Goal: Task Accomplishment & Management: Complete application form

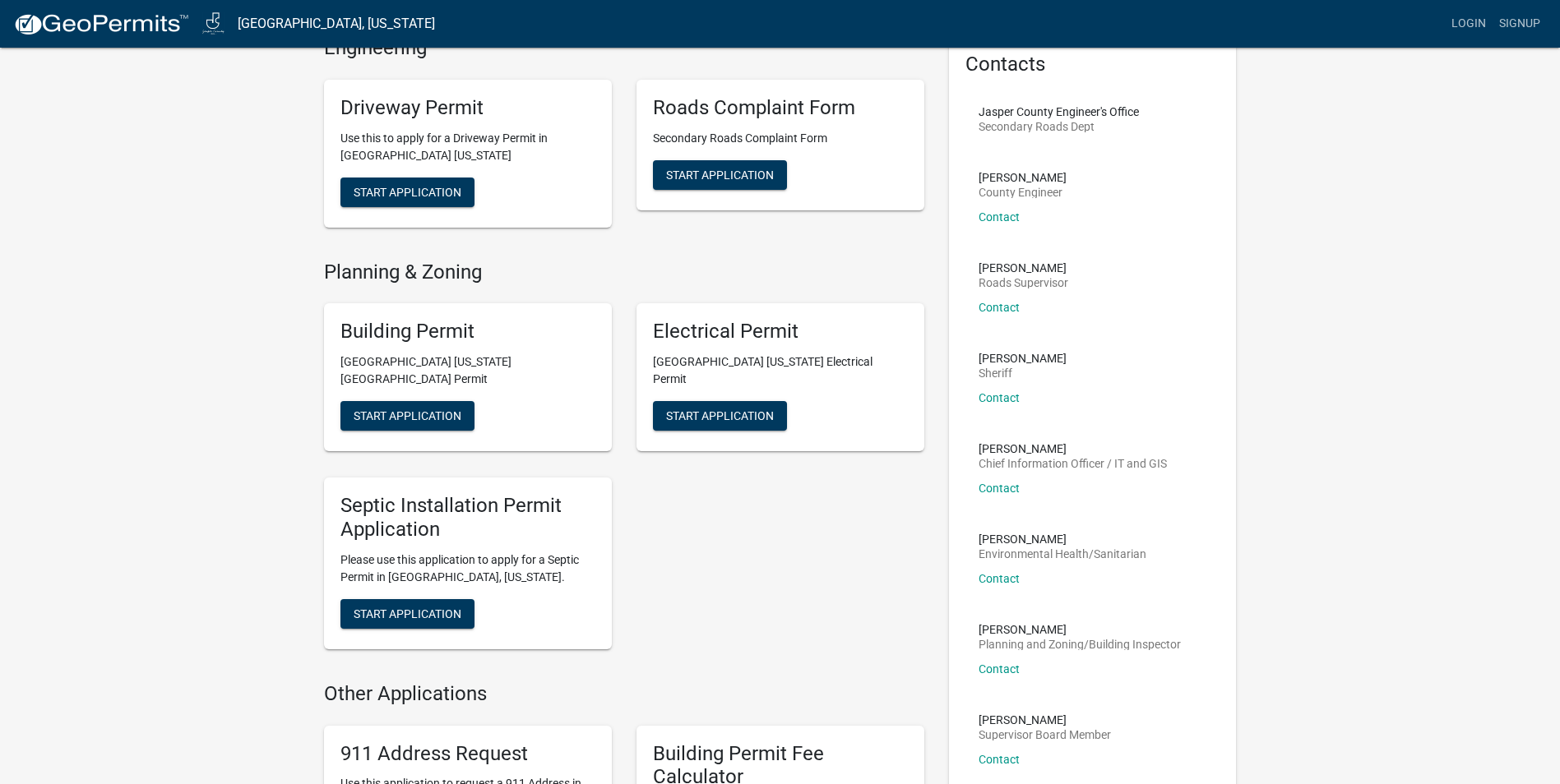
scroll to position [165, 0]
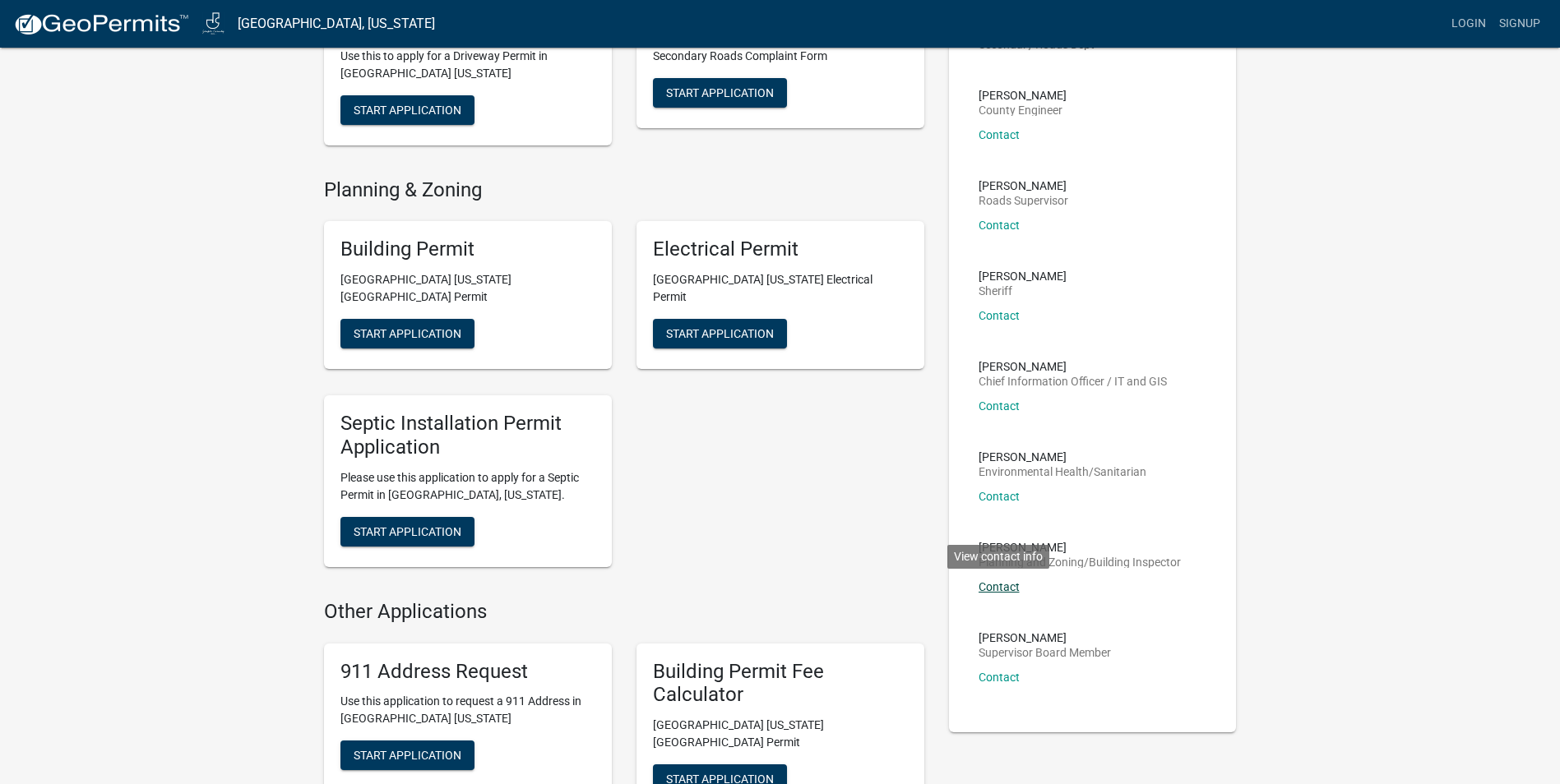
click at [1002, 584] on link "Contact" at bounding box center [999, 587] width 41 height 13
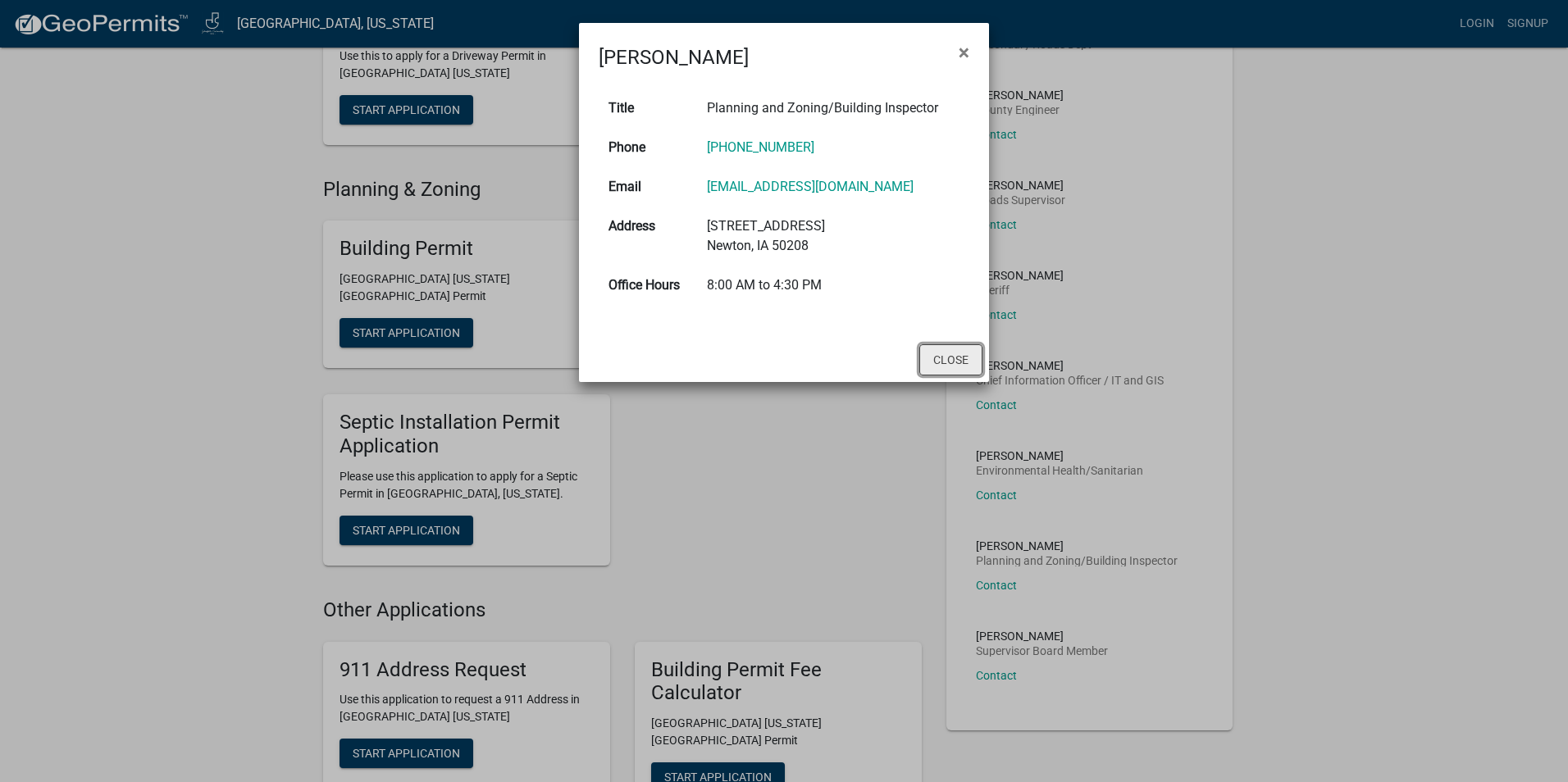
click at [950, 364] on button "Close" at bounding box center [951, 360] width 63 height 31
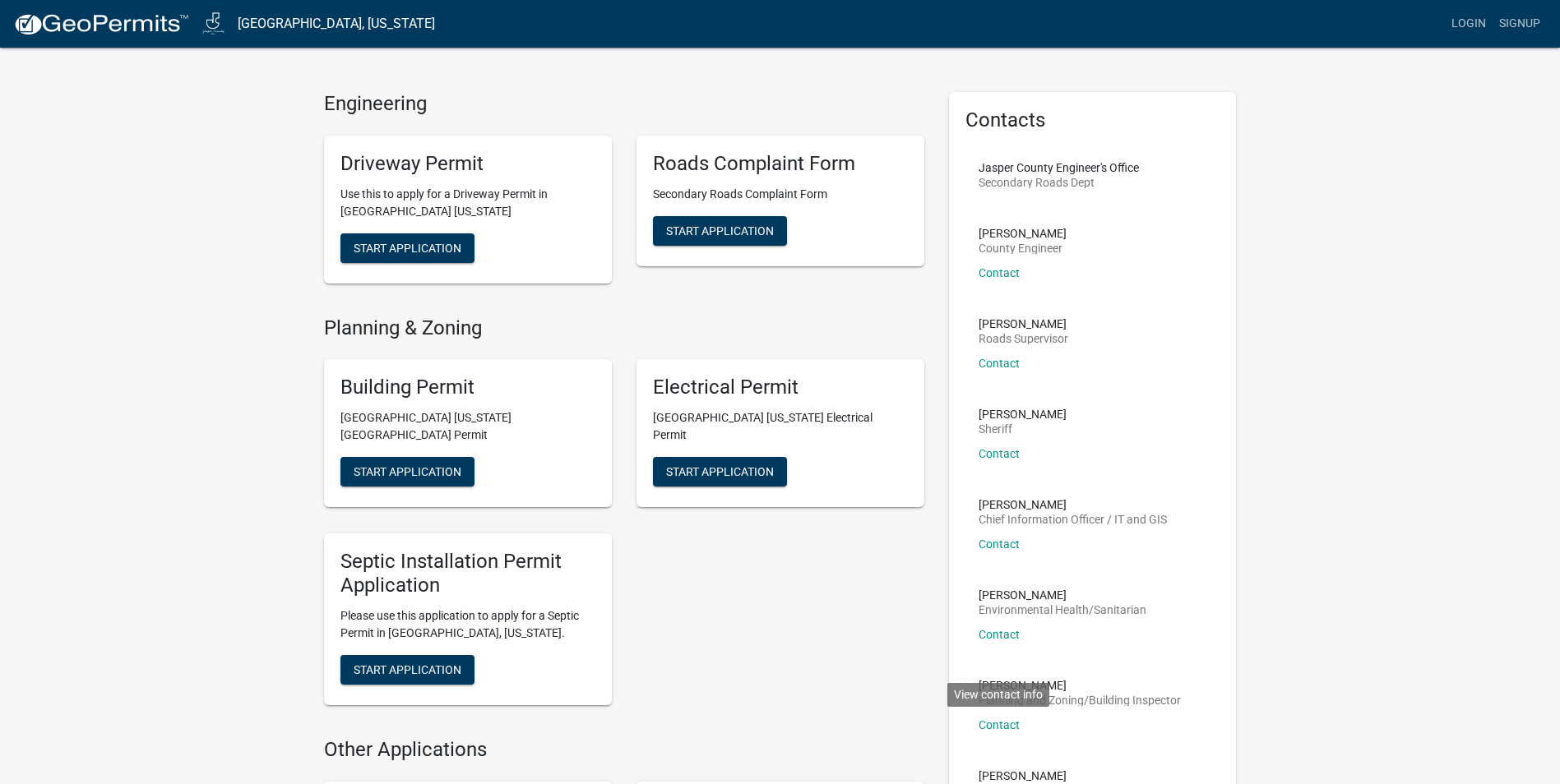
scroll to position [0, 0]
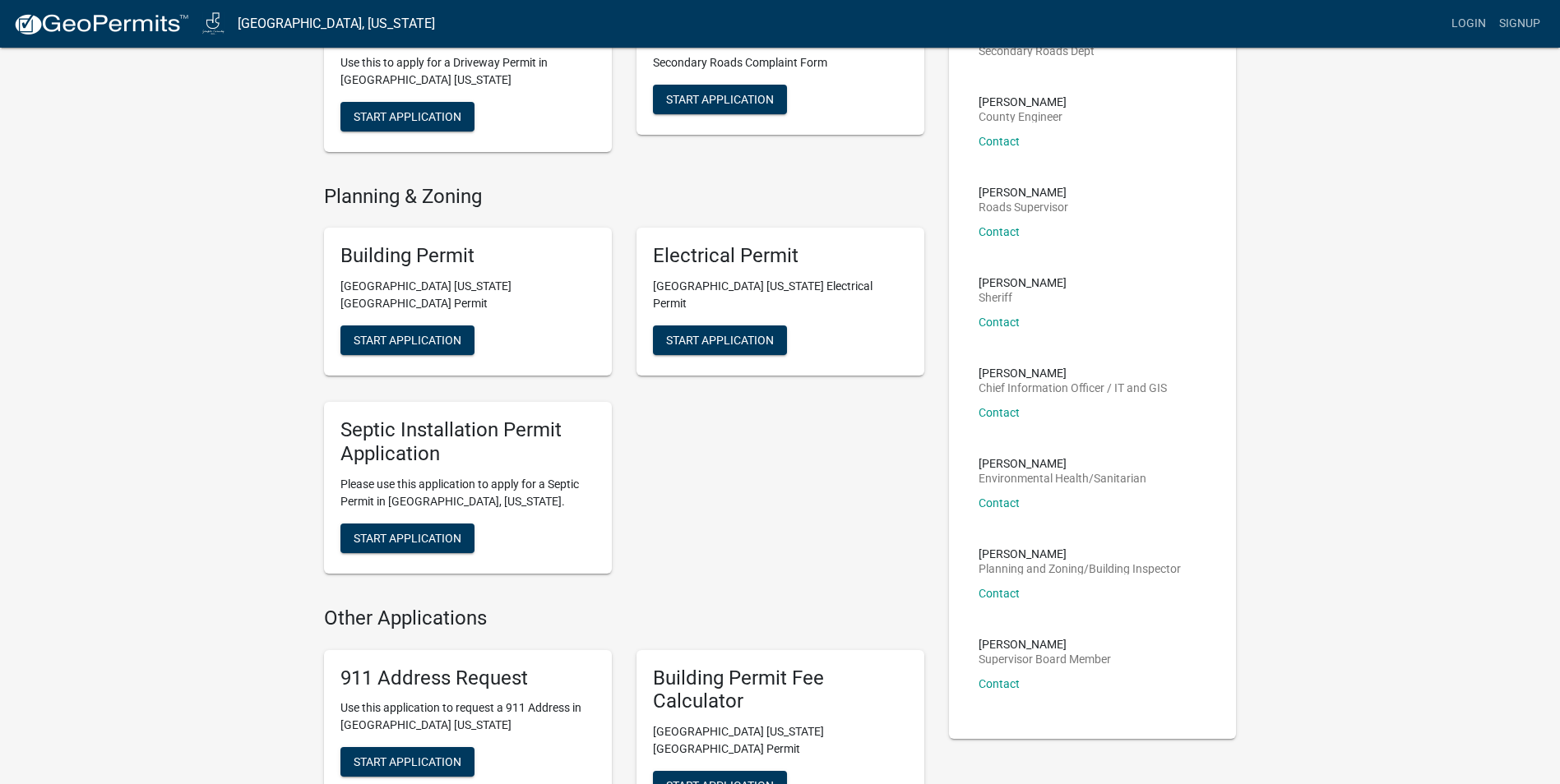
scroll to position [165, 0]
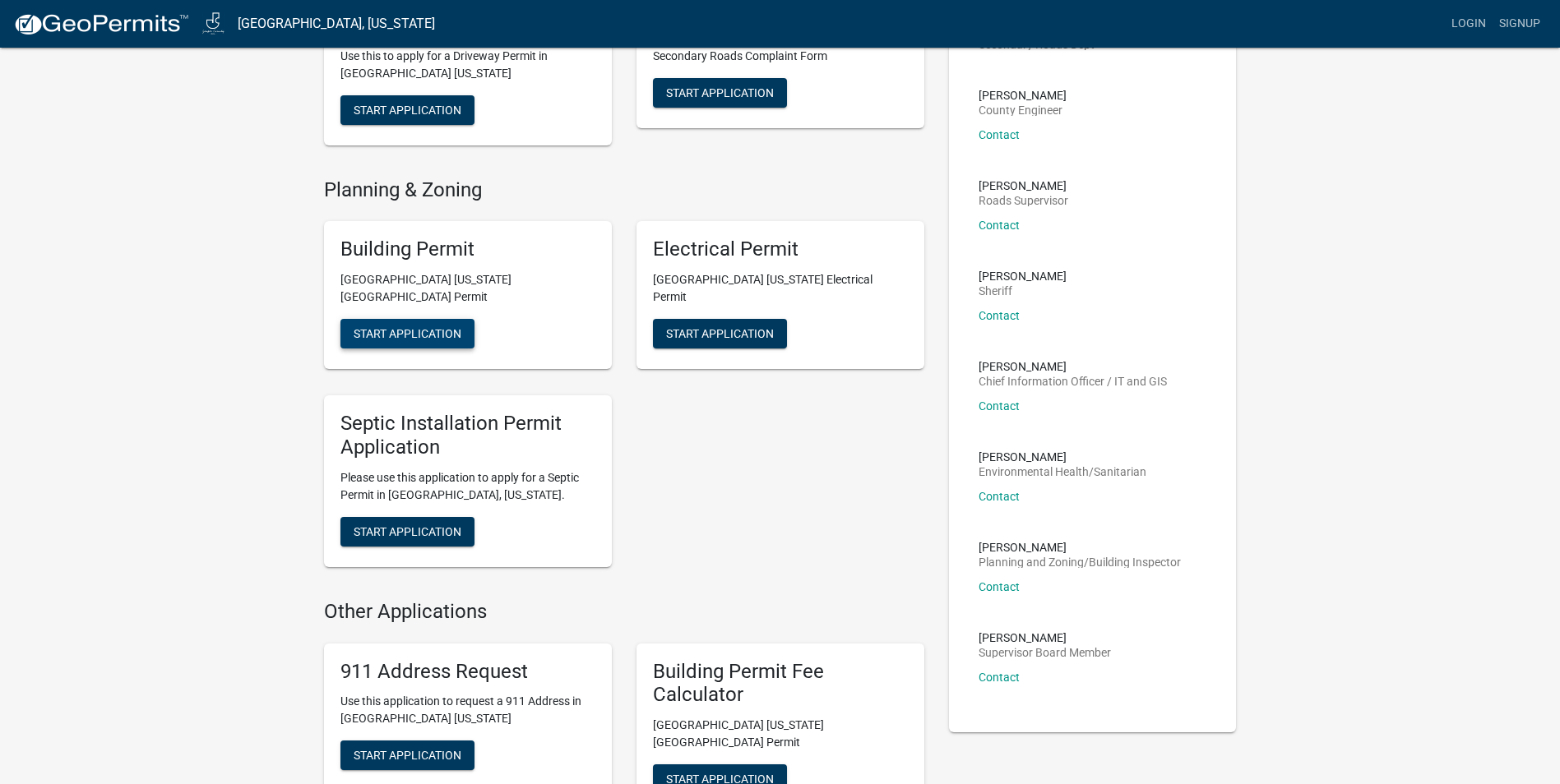
click at [430, 328] on span "Start Application" at bounding box center [407, 334] width 107 height 13
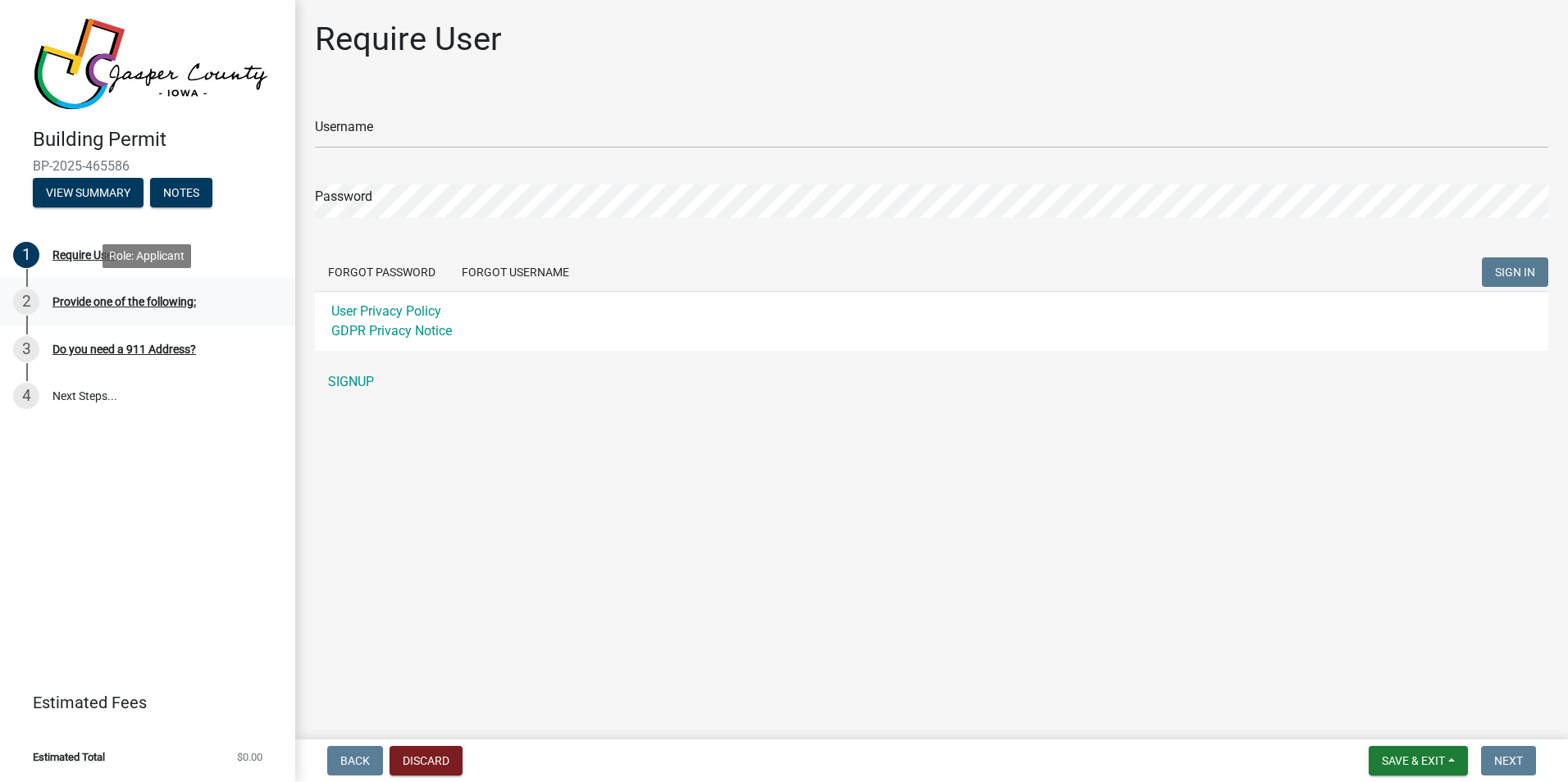
click at [135, 305] on div "Provide one of the following:" at bounding box center [124, 302] width 144 height 12
